Goal: Navigation & Orientation: Find specific page/section

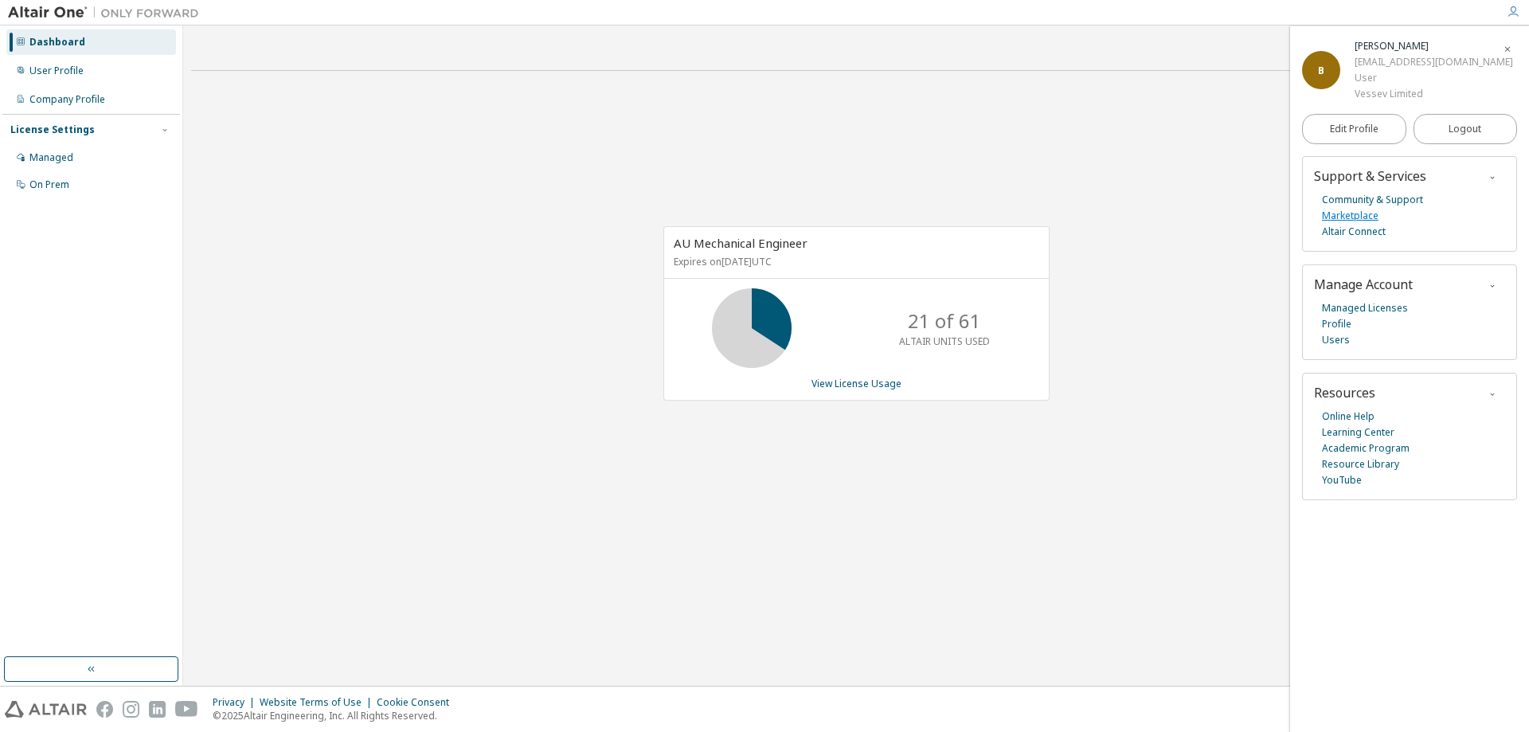
click at [1357, 213] on link "Marketplace" at bounding box center [1350, 216] width 57 height 16
